Goal: Navigation & Orientation: Find specific page/section

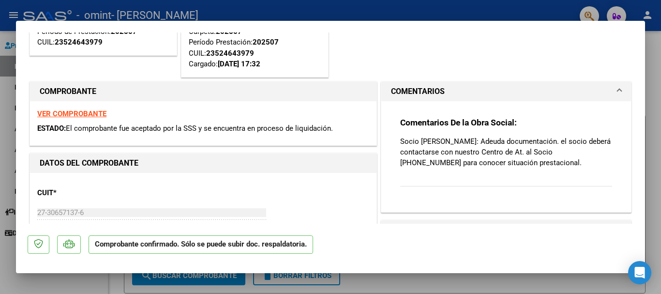
scroll to position [116, 0]
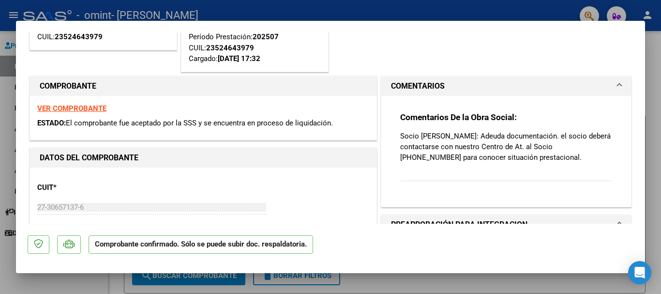
scroll to position [97, 0]
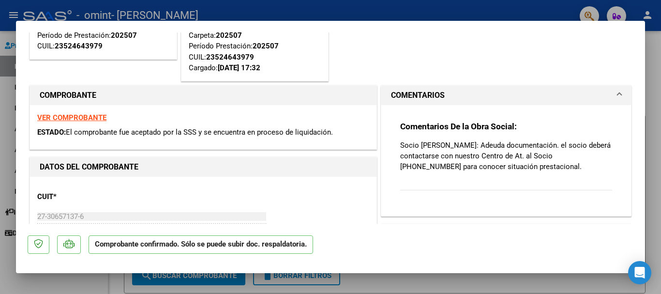
click at [386, 9] on div at bounding box center [330, 147] width 661 height 294
type input "$ 0,00"
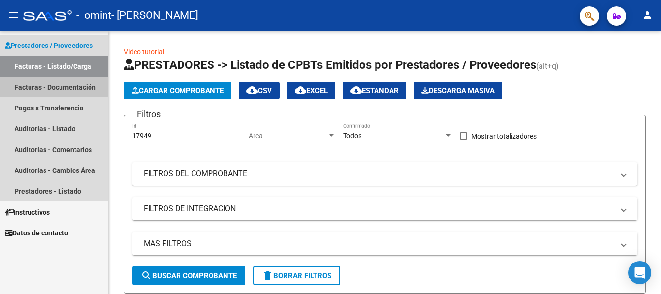
click at [44, 81] on link "Facturas - Documentación" at bounding box center [54, 86] width 108 height 21
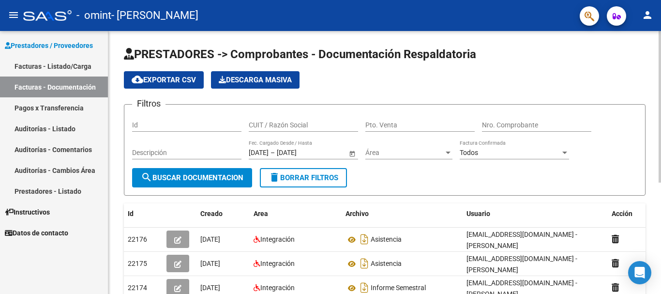
click at [652, 206] on div "PRESTADORES -> Comprobantes - Documentación Respaldatoria cloud_download Export…" at bounding box center [384, 255] width 552 height 448
click at [648, 189] on div "PRESTADORES -> Comprobantes - Documentación Respaldatoria cloud_download Export…" at bounding box center [384, 255] width 552 height 448
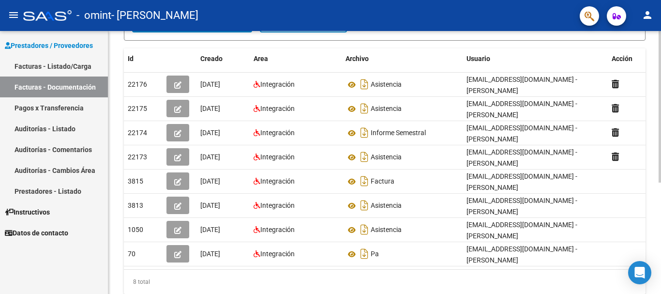
scroll to position [174, 0]
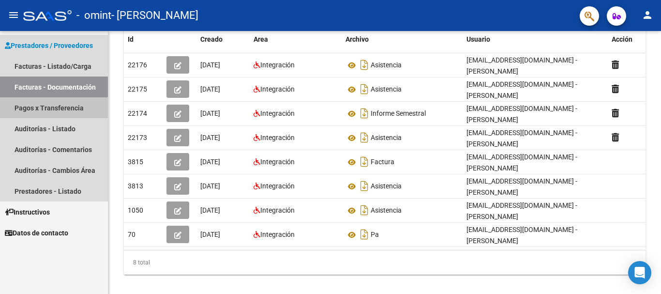
click at [51, 108] on link "Pagos x Transferencia" at bounding box center [54, 107] width 108 height 21
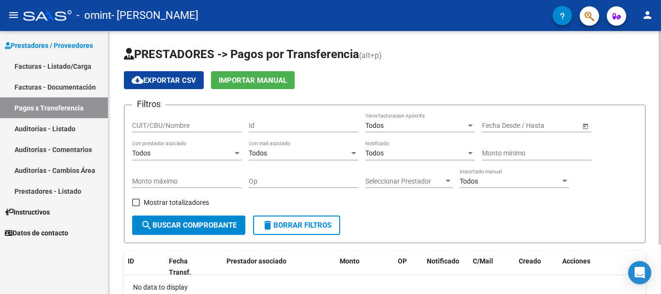
click at [515, 232] on form "Filtros CUIT/CBU/Nombre Id Todos Tiene facturacion Apócrifa Start date – End da…" at bounding box center [384, 173] width 521 height 138
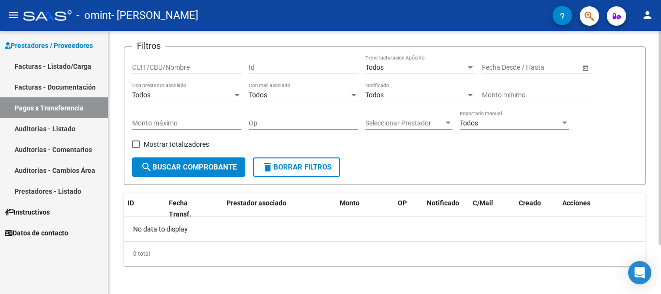
scroll to position [61, 0]
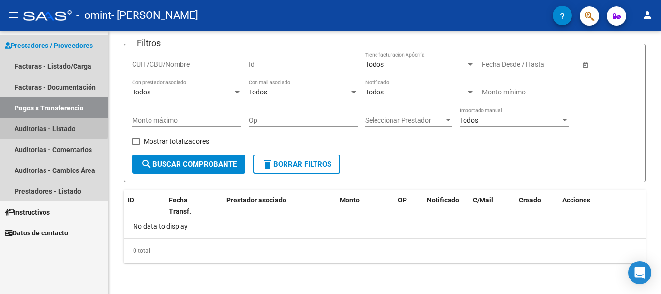
click at [27, 125] on link "Auditorías - Listado" at bounding box center [54, 128] width 108 height 21
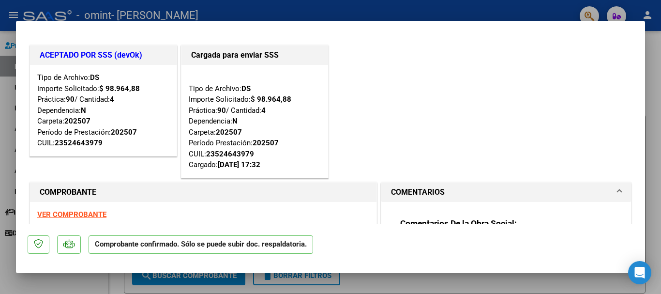
click at [405, 108] on div "ACEPTADO POR SSS (devOk) Tipo de Archivo: DS Importe Solicitado: $ 98.964,88 Pr…" at bounding box center [330, 111] width 605 height 137
click at [463, 14] on div at bounding box center [330, 147] width 661 height 294
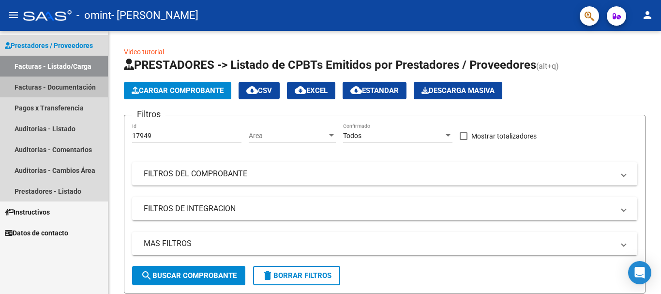
click at [41, 93] on link "Facturas - Documentación" at bounding box center [54, 86] width 108 height 21
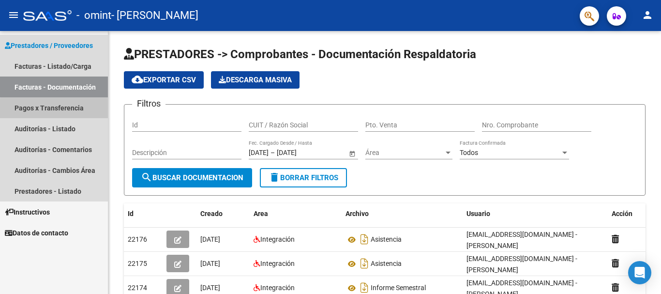
click at [56, 109] on link "Pagos x Transferencia" at bounding box center [54, 107] width 108 height 21
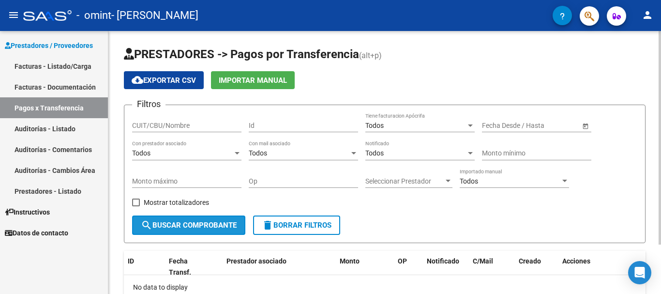
click at [200, 232] on button "search Buscar Comprobante" at bounding box center [188, 224] width 113 height 19
click at [657, 283] on div "PRESTADORES -> Pagos por Transferencia (alt+p) cloud_download Exportar CSV Impo…" at bounding box center [384, 193] width 552 height 324
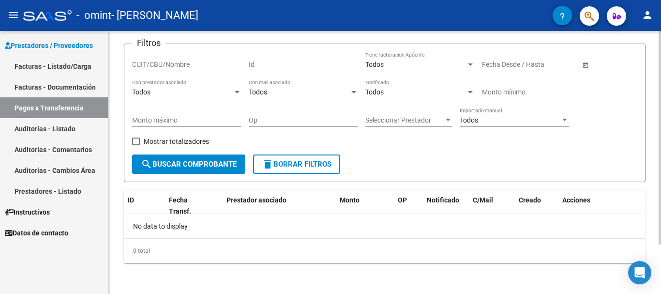
click at [659, 259] on div at bounding box center [659, 162] width 2 height 263
click at [659, 259] on div at bounding box center [659, 186] width 2 height 213
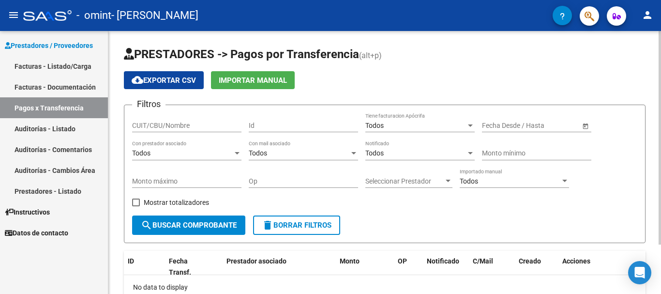
click at [660, 55] on div at bounding box center [659, 162] width 2 height 263
click at [660, 55] on div at bounding box center [659, 137] width 2 height 213
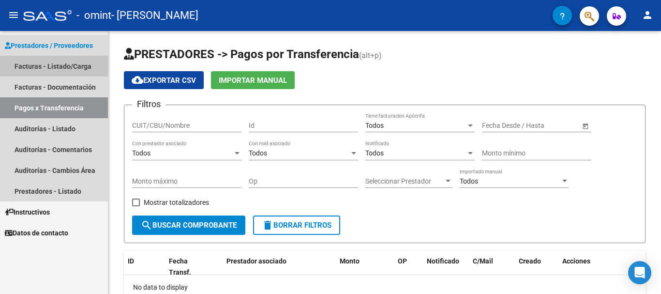
click at [27, 73] on link "Facturas - Listado/Carga" at bounding box center [54, 66] width 108 height 21
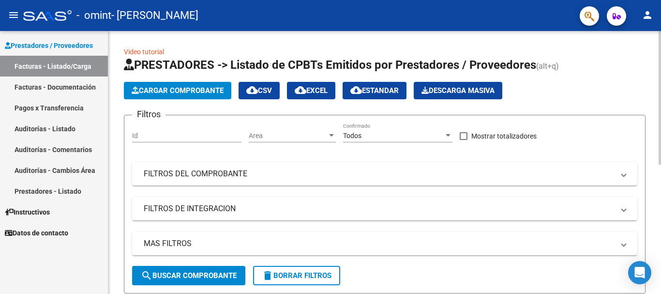
click at [657, 241] on div "Video tutorial PRESTADORES -> Listado de CPBTs Emitidos por Prestadores / Prove…" at bounding box center [384, 285] width 552 height 509
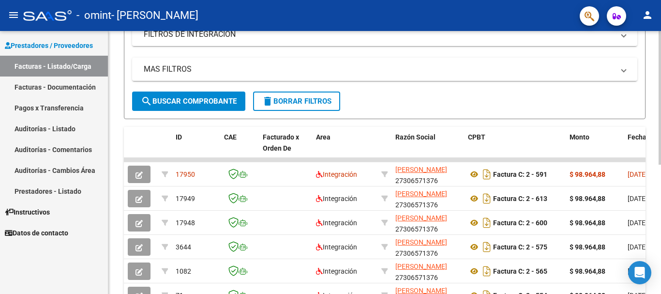
scroll to position [193, 0]
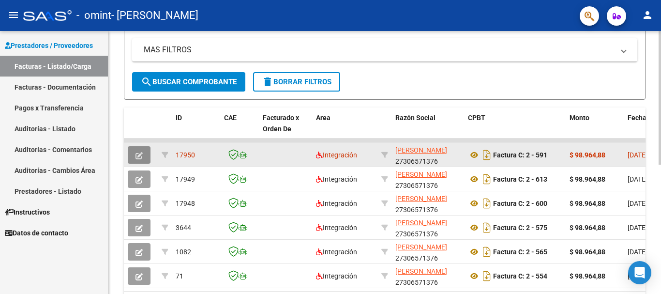
click at [142, 154] on icon "button" at bounding box center [138, 155] width 7 height 7
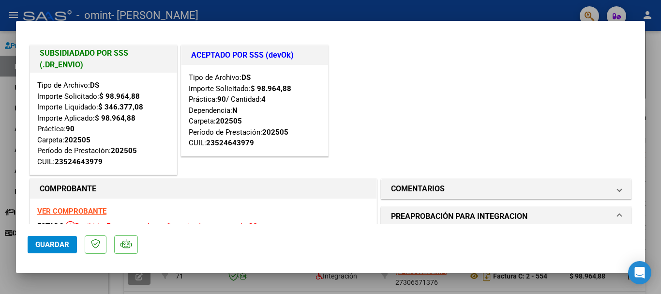
click at [229, 202] on div "VER COMPROBANTE ESTADO: Recibida. En proceso de confirmacion/aceptac por la OS." at bounding box center [203, 220] width 346 height 44
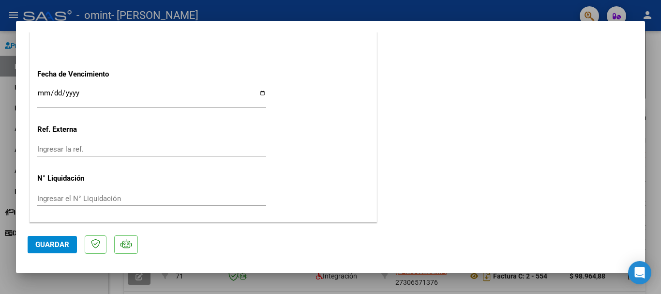
scroll to position [772, 0]
type input "$ 0,00"
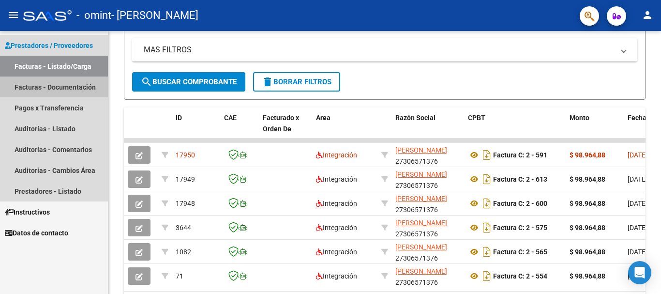
click at [88, 88] on link "Facturas - Documentación" at bounding box center [54, 86] width 108 height 21
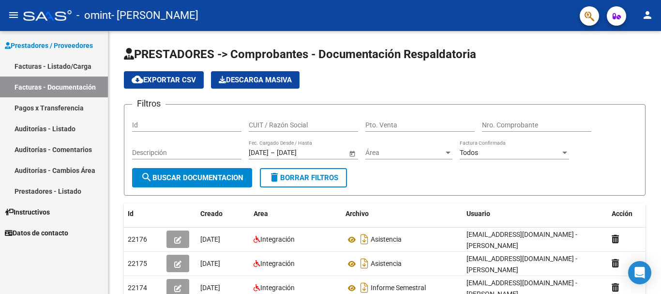
click at [64, 110] on link "Pagos x Transferencia" at bounding box center [54, 107] width 108 height 21
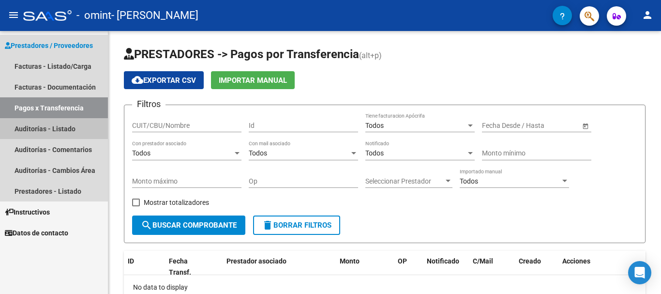
click at [64, 129] on link "Auditorías - Listado" at bounding box center [54, 128] width 108 height 21
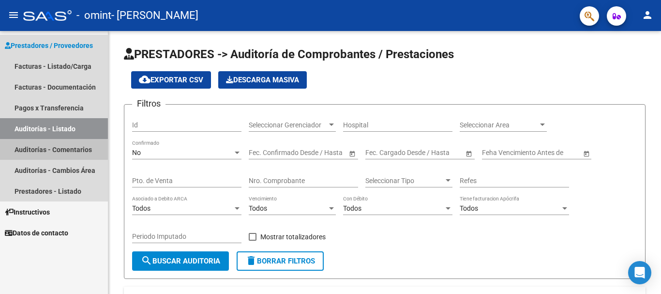
click at [47, 150] on link "Auditorías - Comentarios" at bounding box center [54, 149] width 108 height 21
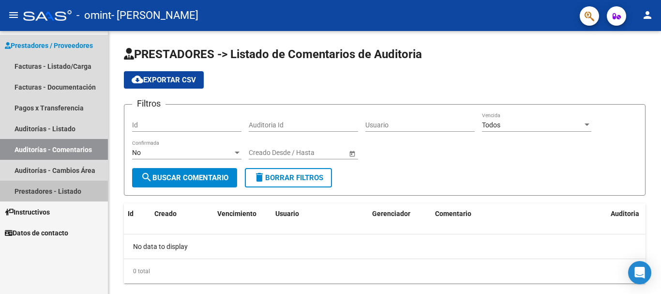
click at [43, 188] on link "Prestadores - Listado" at bounding box center [54, 190] width 108 height 21
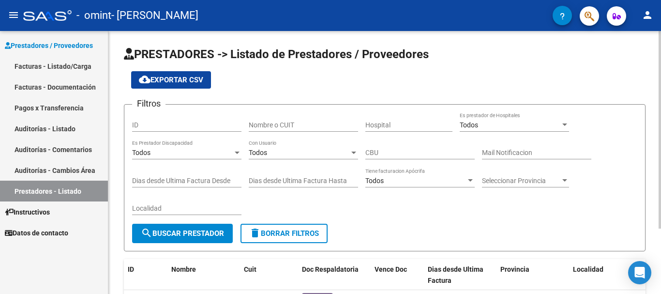
scroll to position [87, 0]
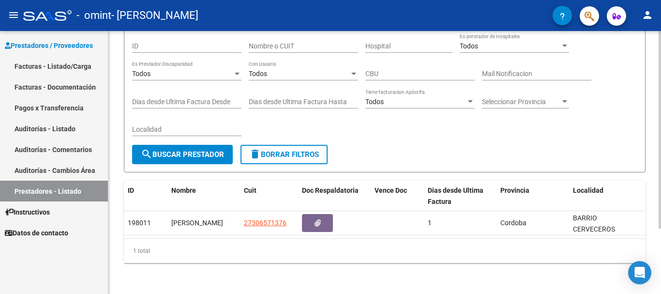
click at [660, 236] on div at bounding box center [659, 162] width 2 height 263
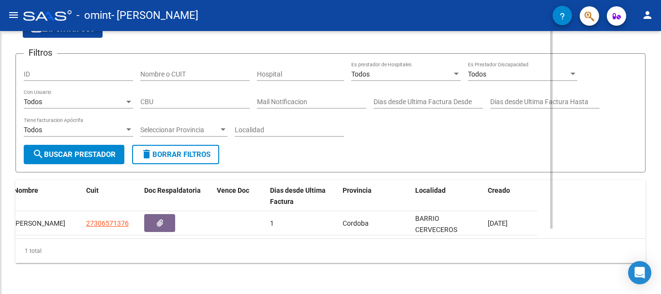
scroll to position [59, 0]
click at [0, 261] on div "PRESTADORES -> Listado de Prestadores / Proveedores cloud_download Exportar CSV…" at bounding box center [330, 136] width 661 height 313
